Goal: Task Accomplishment & Management: Use online tool/utility

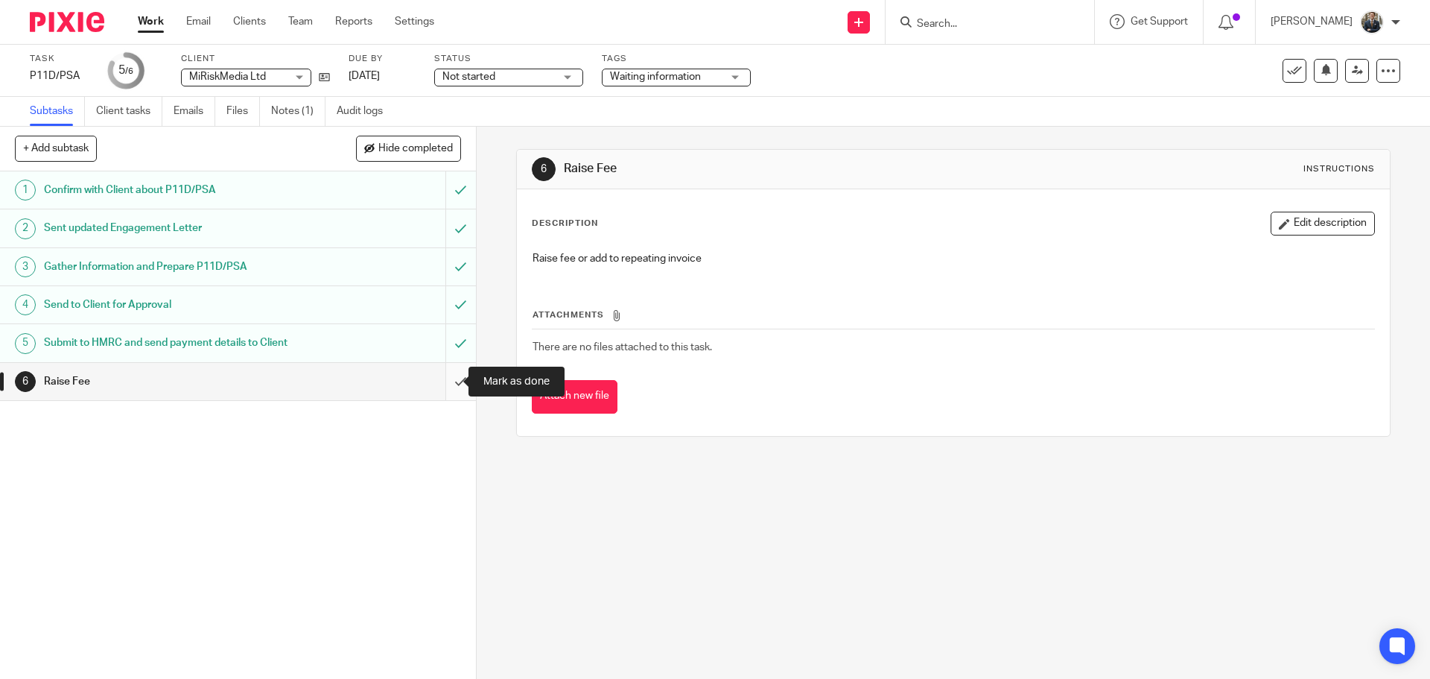
click at [436, 382] on input "submit" at bounding box center [238, 381] width 476 height 37
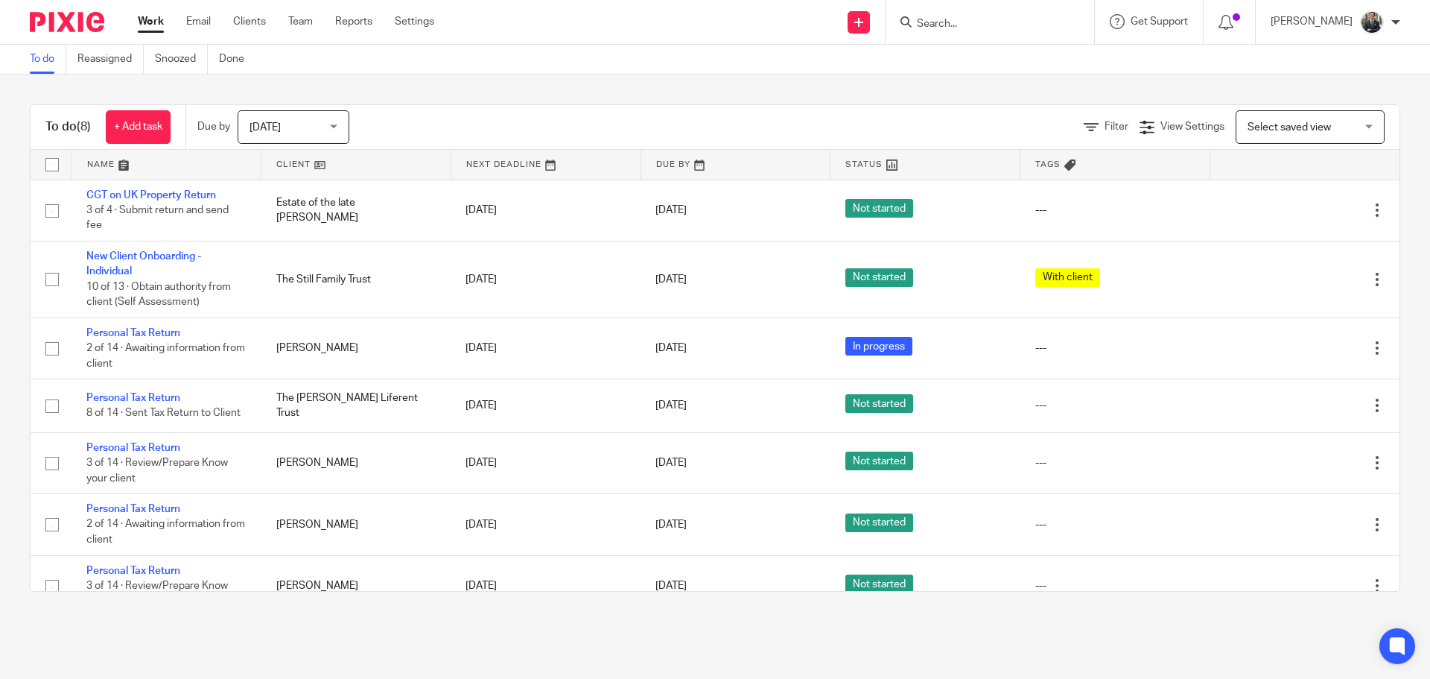
click at [338, 125] on div "Today Today" at bounding box center [294, 127] width 112 height 34
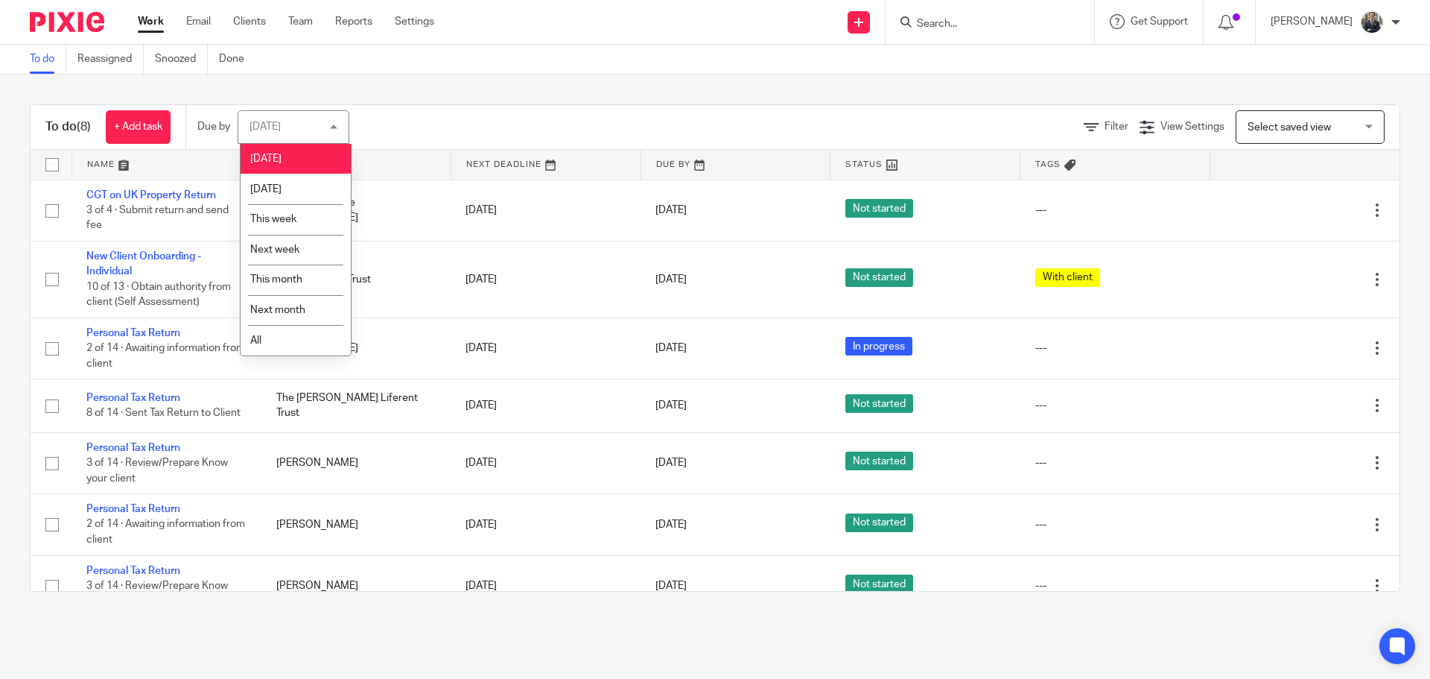
click at [314, 158] on li "[DATE]" at bounding box center [296, 159] width 110 height 31
